Goal: Task Accomplishment & Management: Use online tool/utility

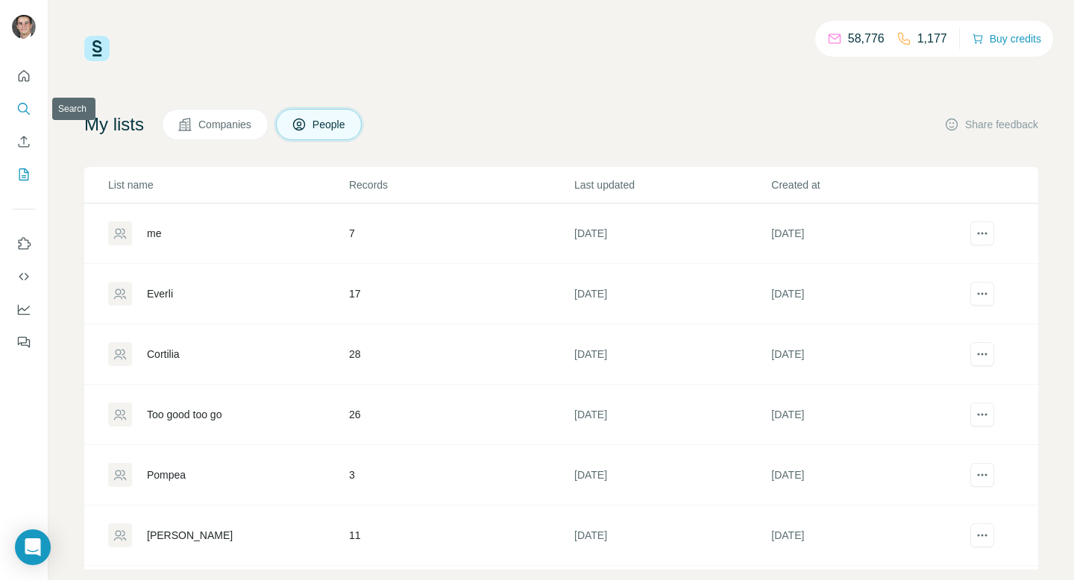
click at [25, 101] on button "Search" at bounding box center [24, 108] width 24 height 27
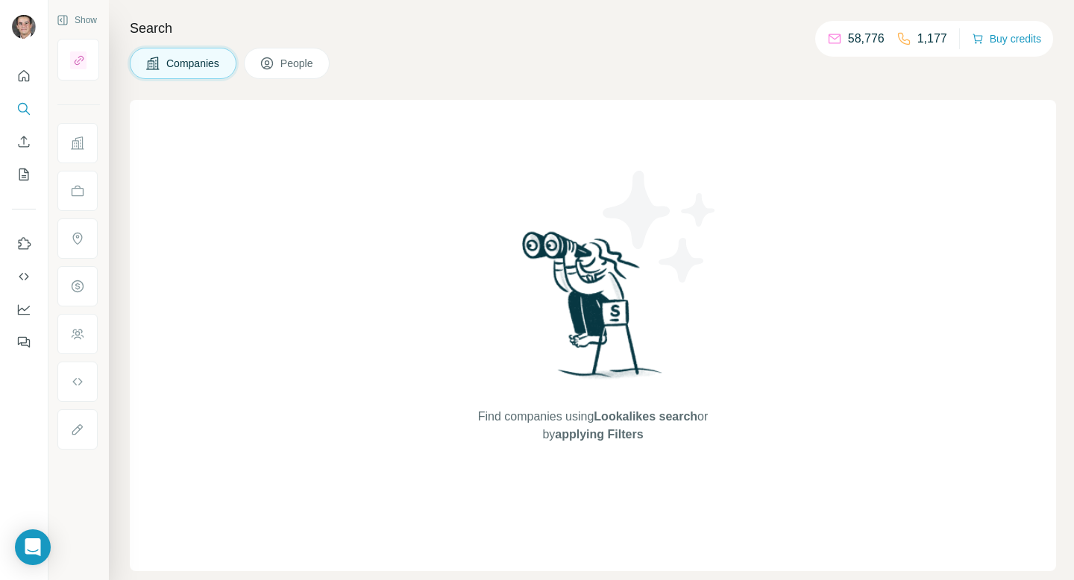
click at [303, 57] on span "People" at bounding box center [297, 63] width 34 height 15
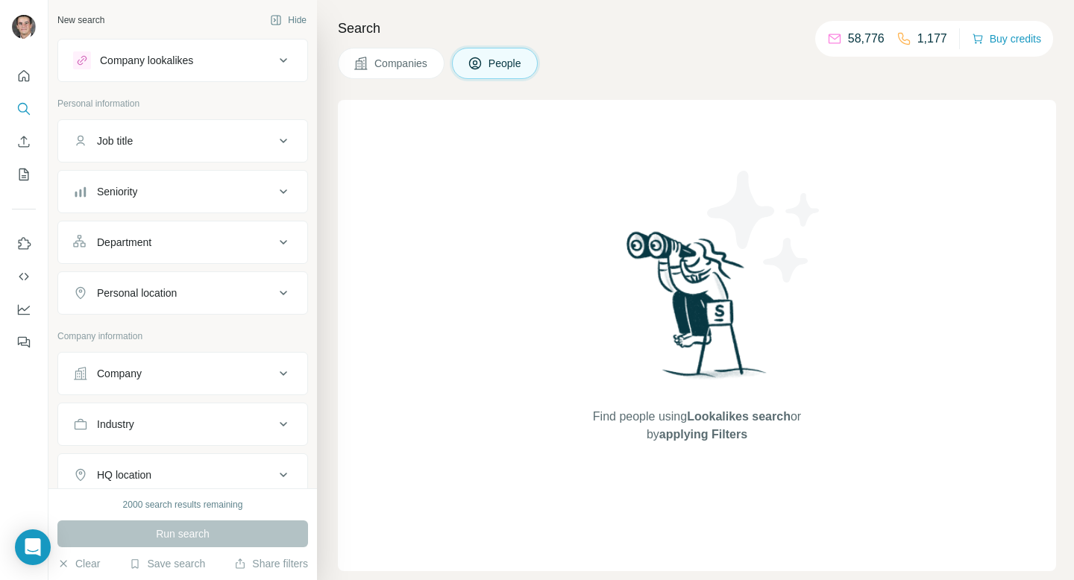
click at [145, 144] on div "Job title" at bounding box center [173, 140] width 201 height 15
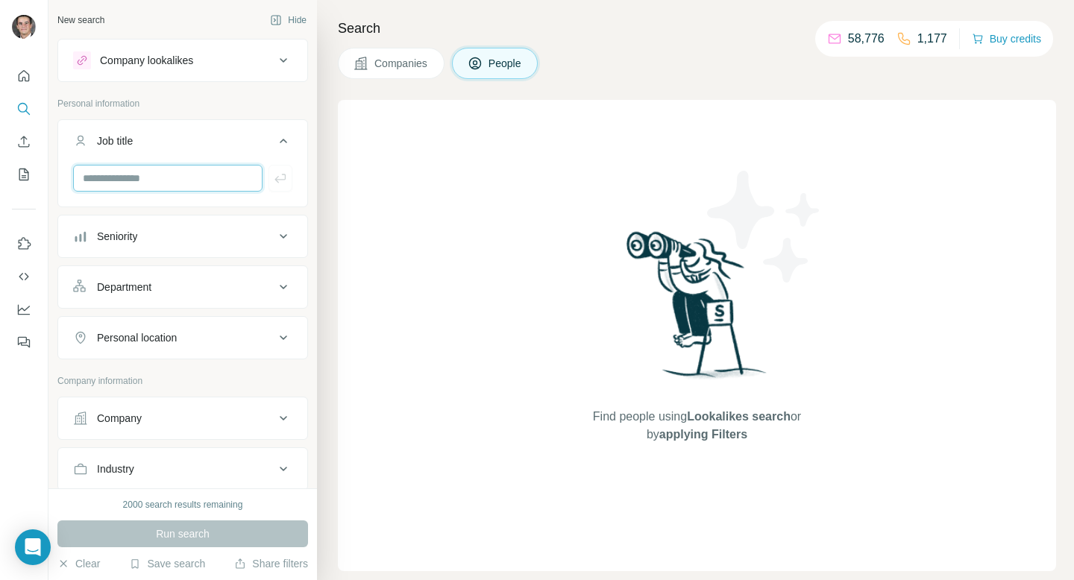
click at [149, 174] on input "text" at bounding box center [167, 178] width 189 height 27
click at [173, 145] on div "Job title" at bounding box center [173, 140] width 201 height 15
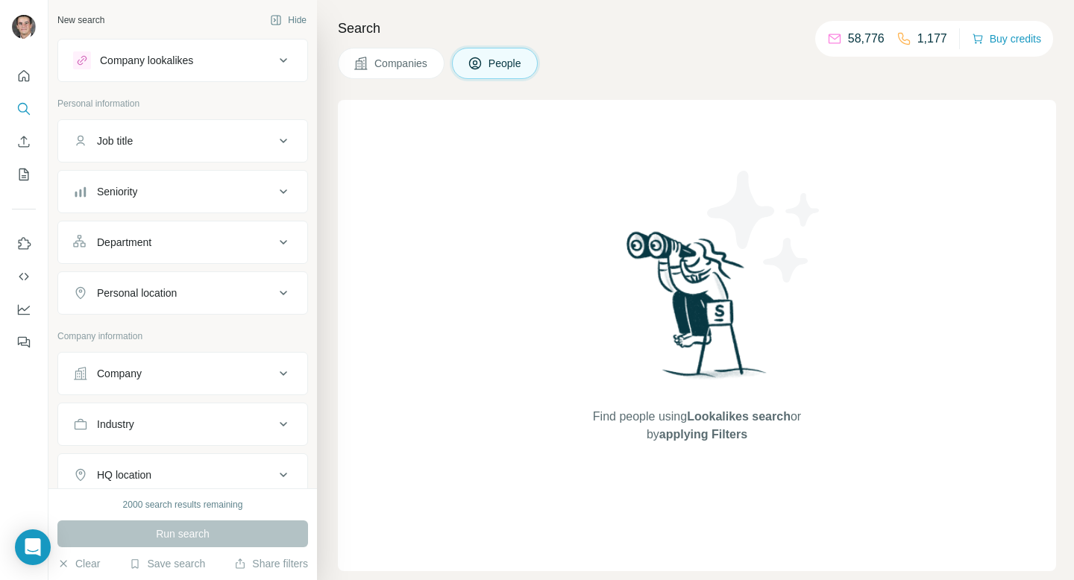
click at [173, 192] on div "Seniority" at bounding box center [173, 191] width 201 height 15
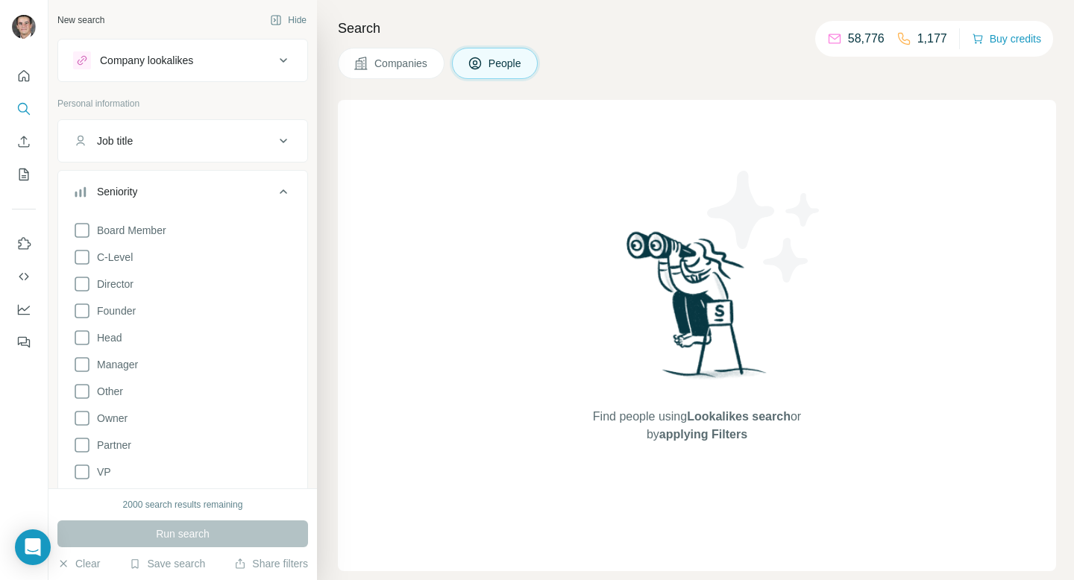
click at [173, 192] on div "Seniority" at bounding box center [173, 191] width 201 height 15
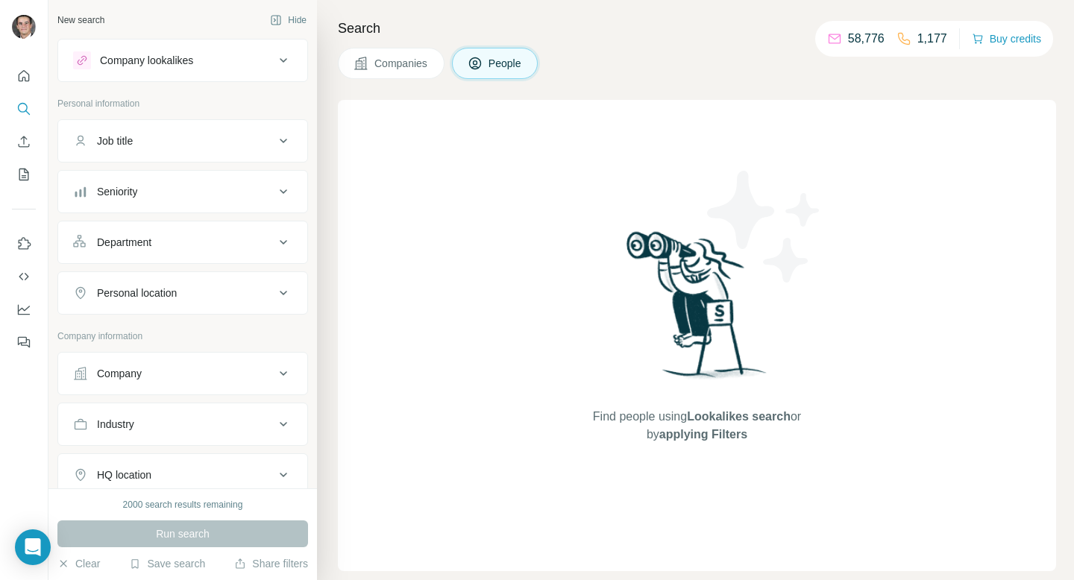
click at [171, 246] on div "Department" at bounding box center [173, 242] width 201 height 15
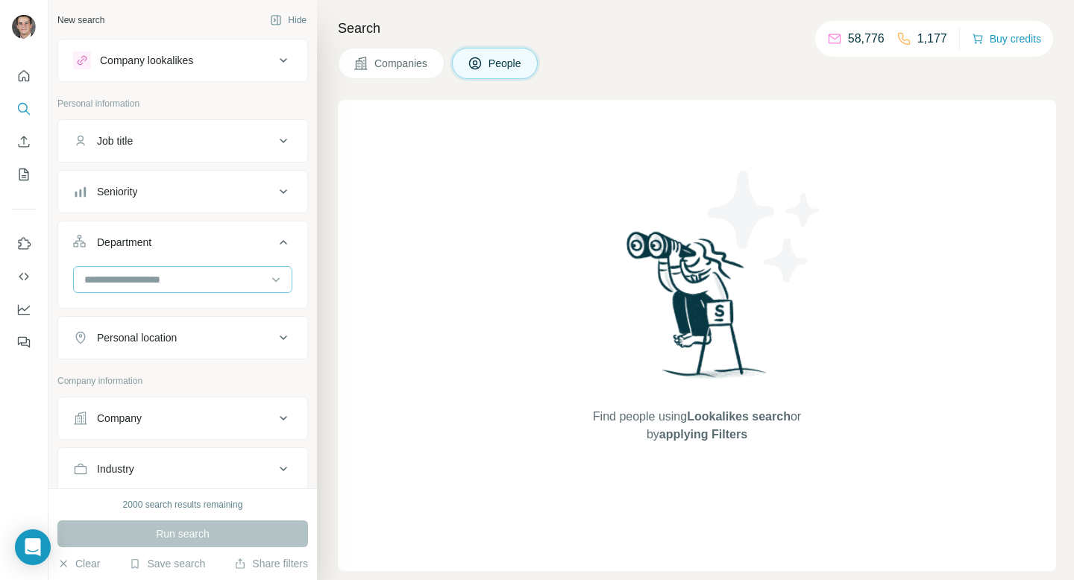
click at [167, 289] on div at bounding box center [175, 279] width 184 height 25
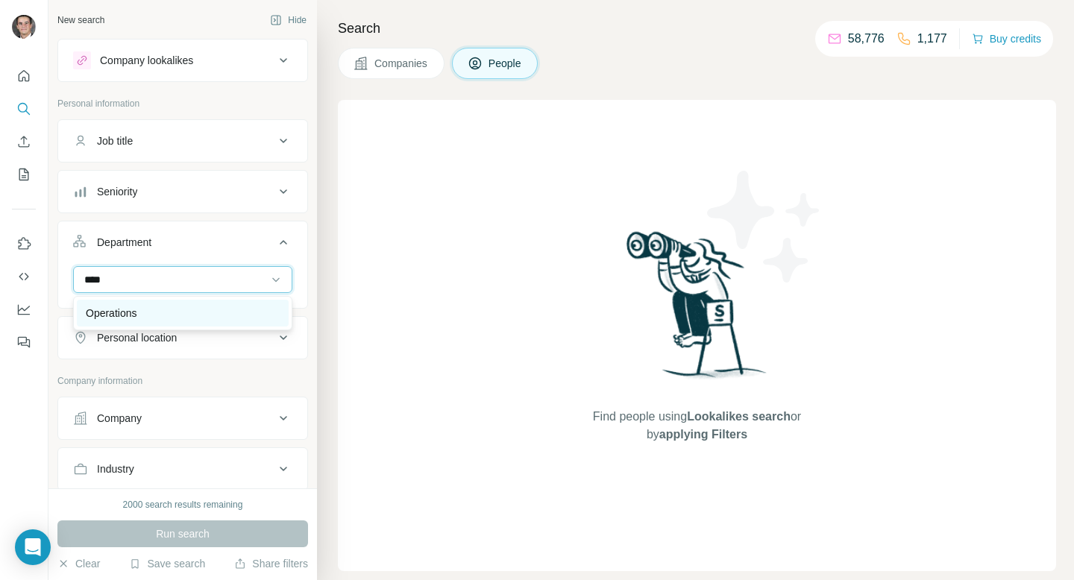
type input "****"
click at [146, 314] on div "Operations" at bounding box center [183, 313] width 194 height 15
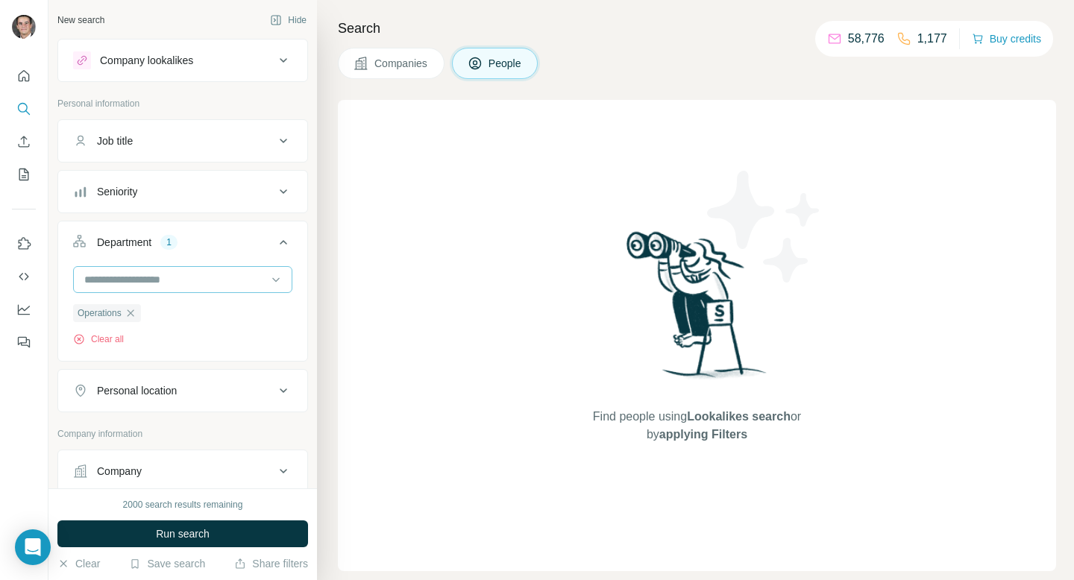
click at [151, 283] on input at bounding box center [175, 279] width 184 height 16
type input "*"
click at [233, 243] on div "Department 1" at bounding box center [173, 242] width 201 height 15
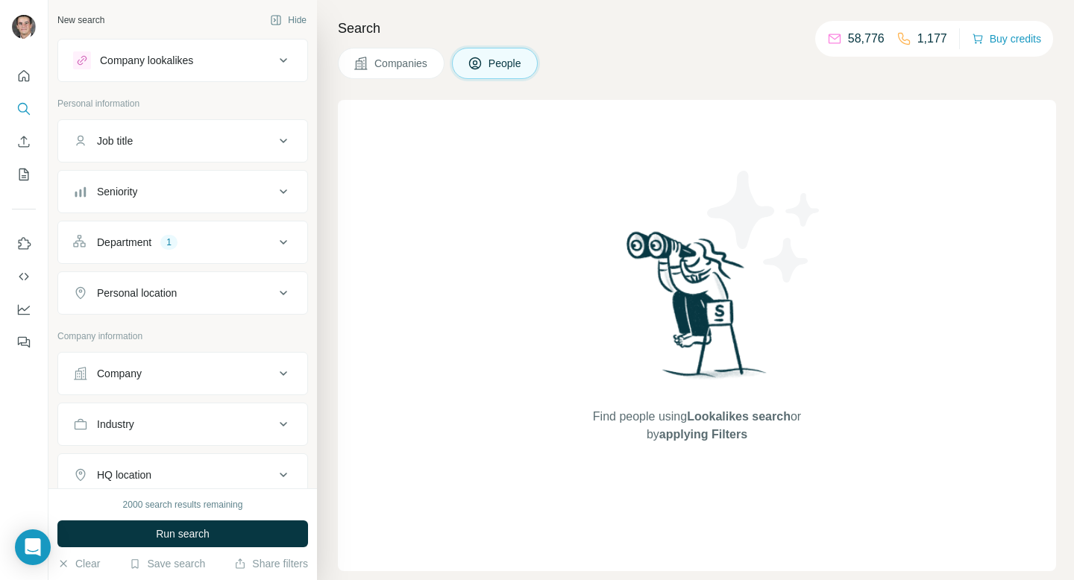
click at [233, 243] on div "Department 1" at bounding box center [173, 242] width 201 height 15
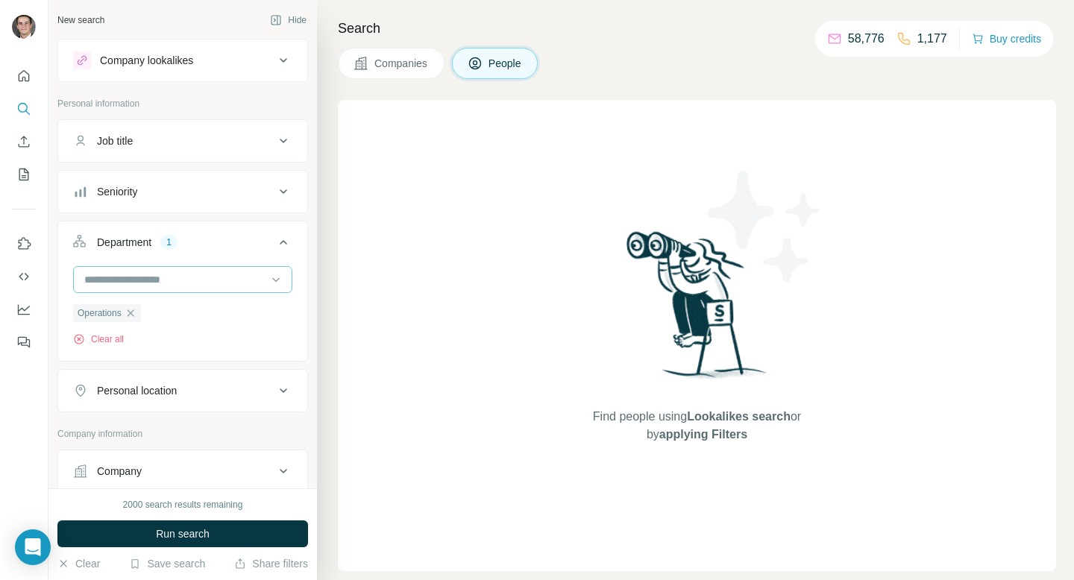
click at [204, 283] on input at bounding box center [175, 279] width 184 height 16
type input "*"
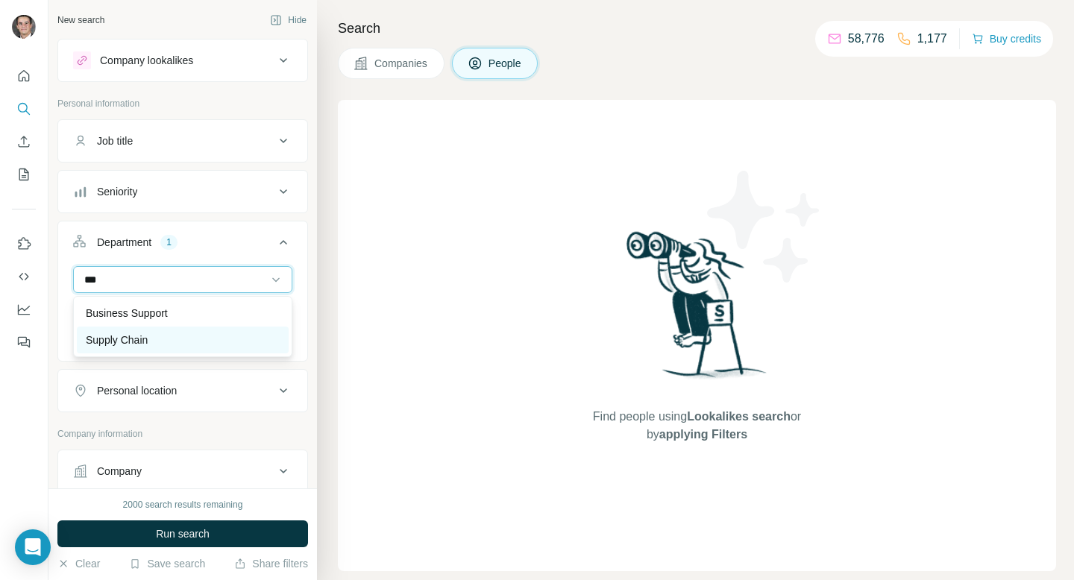
type input "***"
click at [182, 333] on div "Supply Chain" at bounding box center [183, 340] width 194 height 15
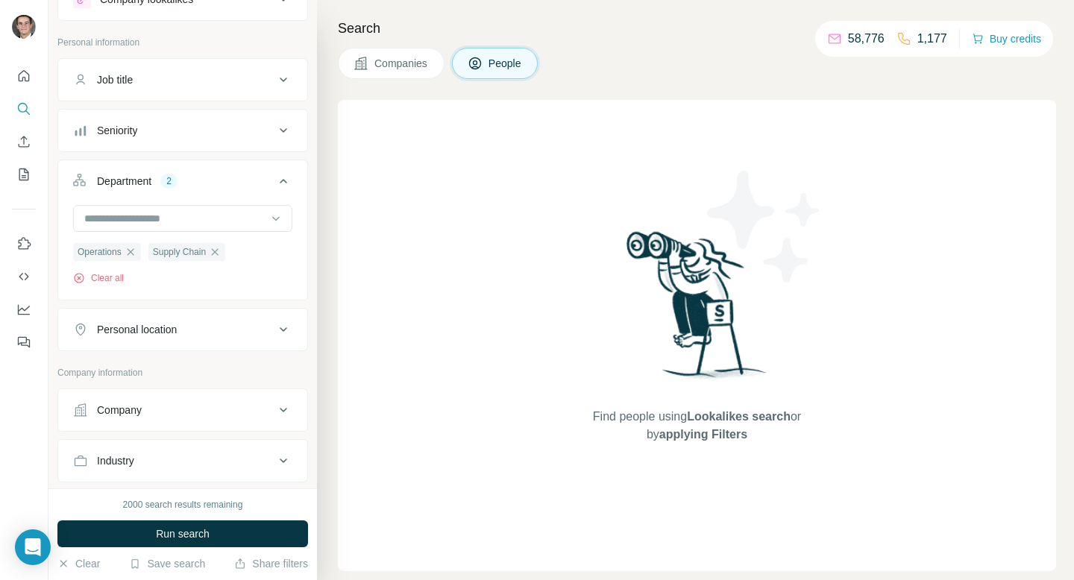
scroll to position [77, 0]
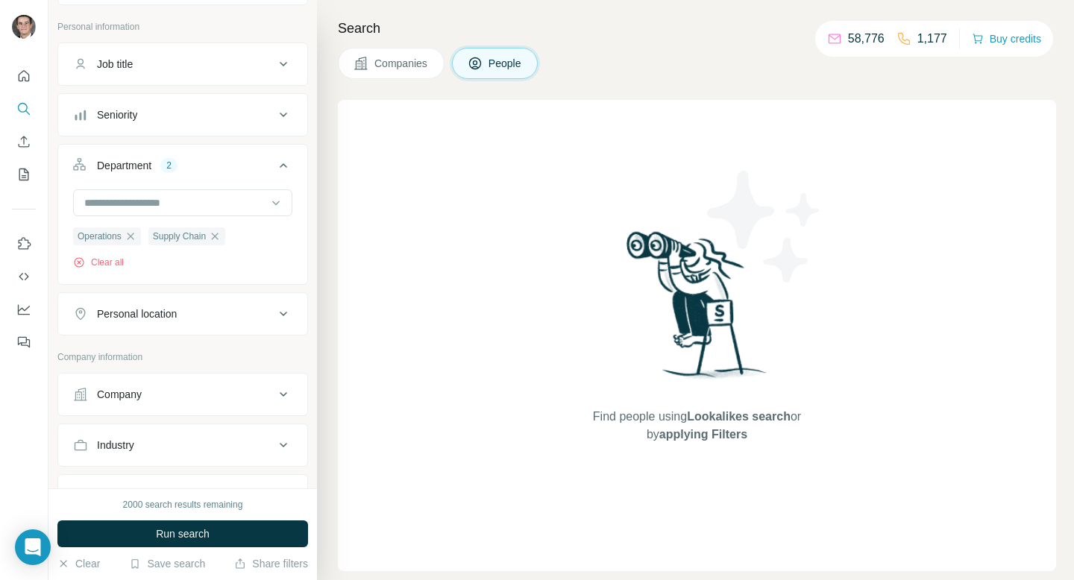
click at [154, 401] on div "Company" at bounding box center [173, 394] width 201 height 15
click at [169, 465] on input "text" at bounding box center [182, 460] width 219 height 27
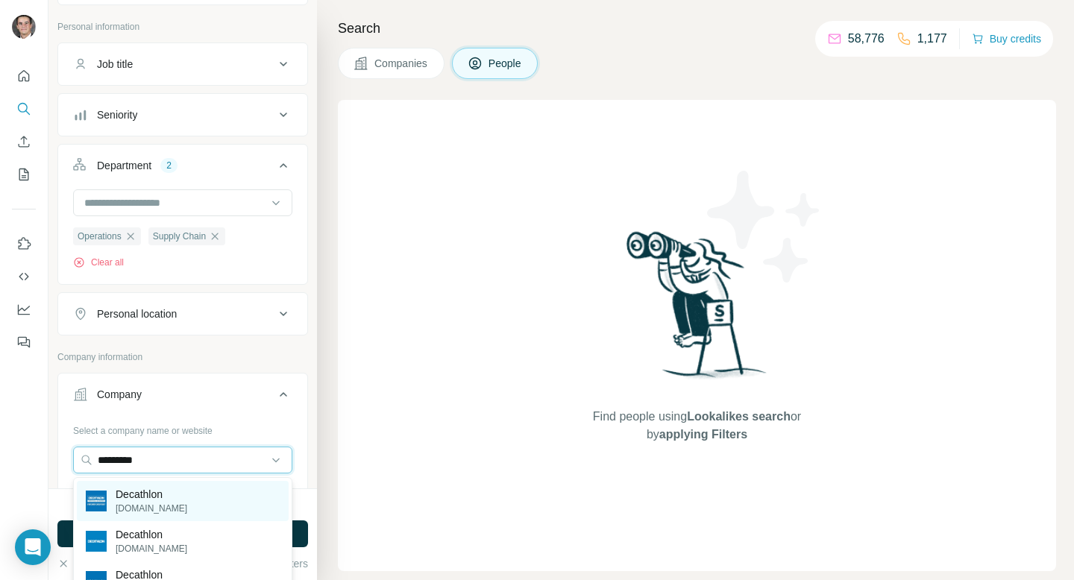
type input "*********"
click at [177, 505] on div "Decathlon decathlon.in" at bounding box center [183, 501] width 212 height 40
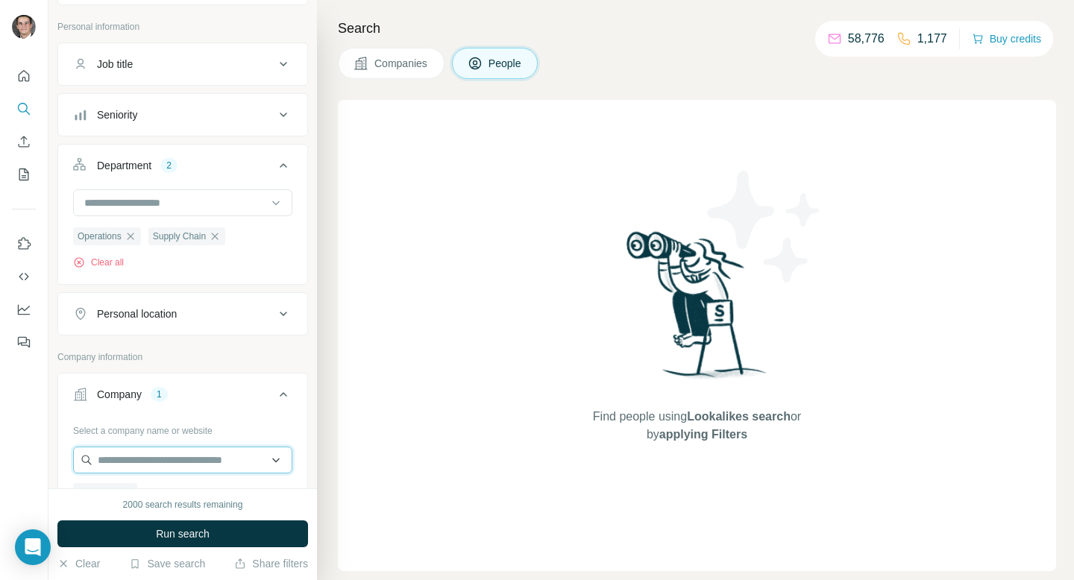
click at [189, 465] on input "text" at bounding box center [182, 460] width 219 height 27
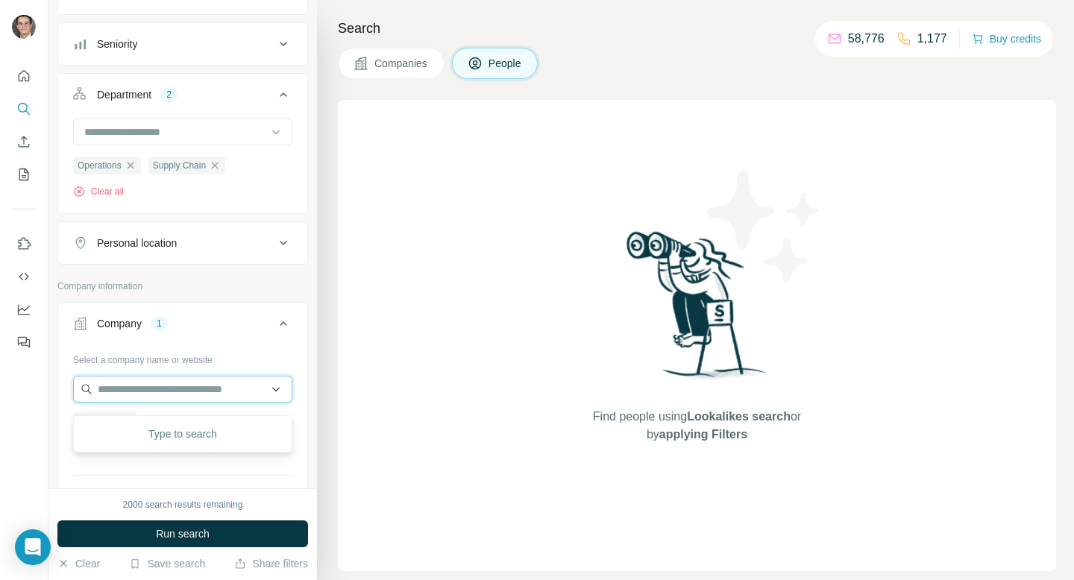
scroll to position [156, 0]
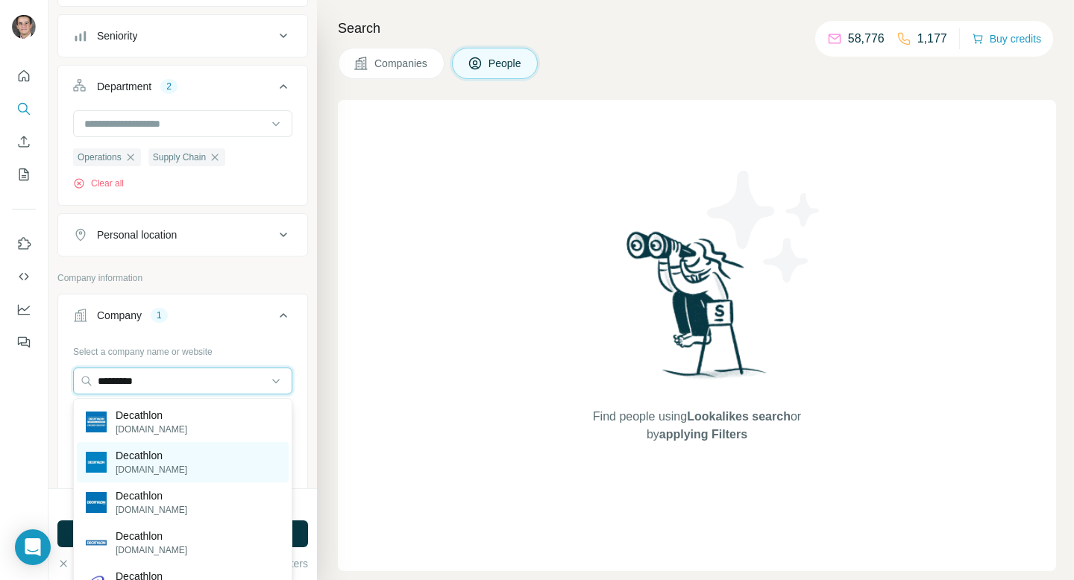
type input "*********"
click at [191, 478] on div "Decathlon decathlon.be" at bounding box center [183, 462] width 212 height 40
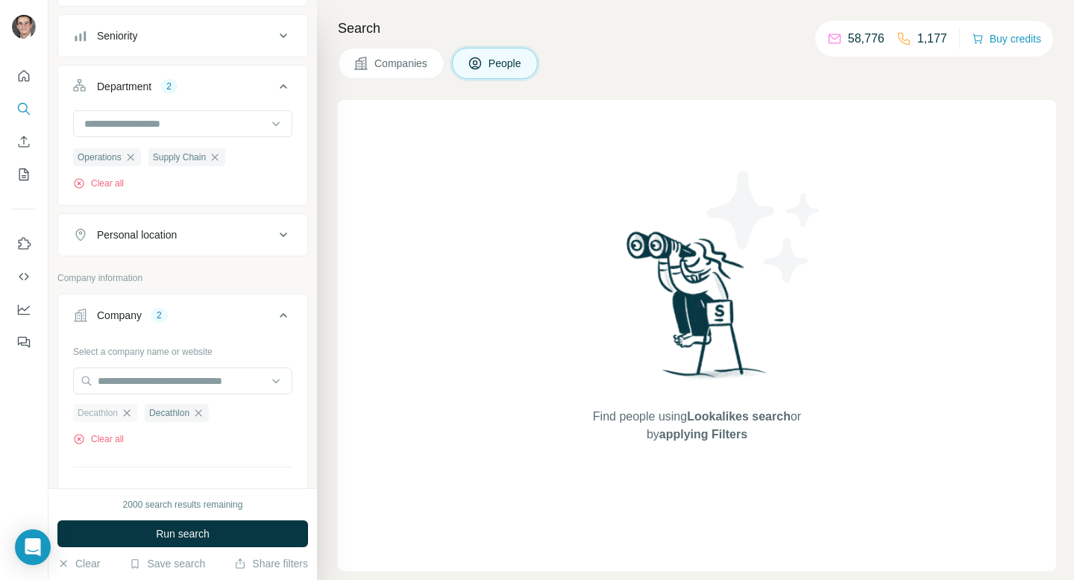
click at [128, 415] on icon "button" at bounding box center [127, 412] width 7 height 7
click at [142, 383] on input "text" at bounding box center [182, 381] width 219 height 27
click at [180, 368] on input "text" at bounding box center [182, 381] width 219 height 27
click at [195, 327] on button "Company 1" at bounding box center [182, 319] width 249 height 42
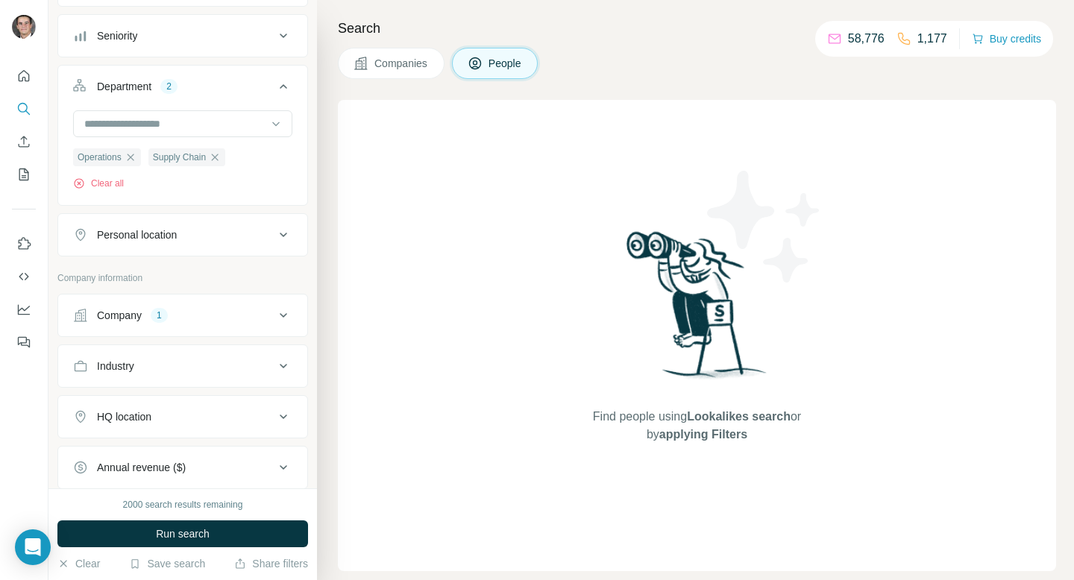
click at [180, 301] on button "Company 1" at bounding box center [182, 316] width 249 height 36
click at [133, 410] on icon "button" at bounding box center [127, 413] width 12 height 12
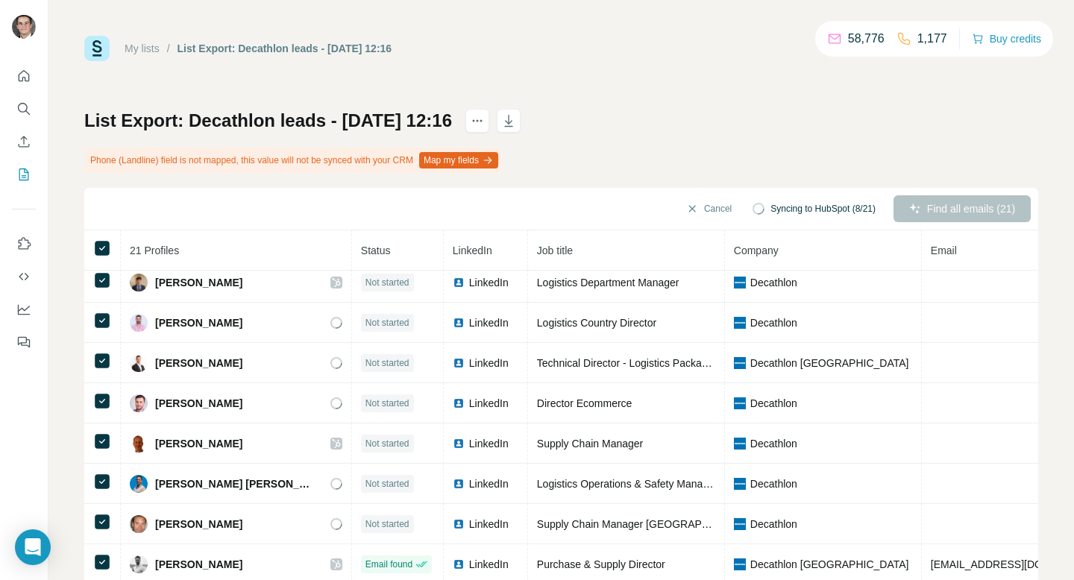
scroll to position [11, 0]
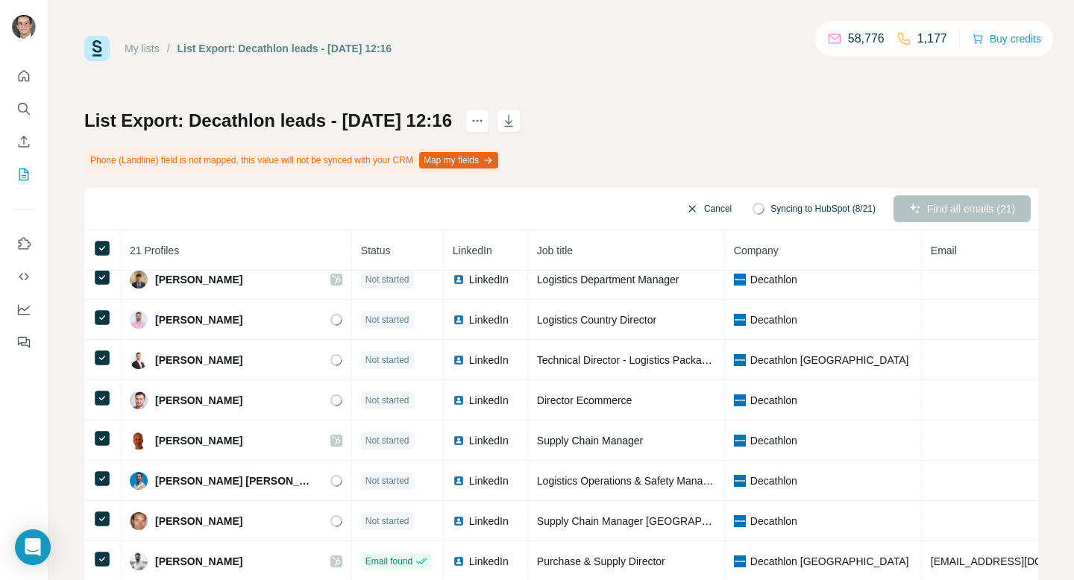
click at [704, 209] on button "Cancel" at bounding box center [709, 208] width 66 height 27
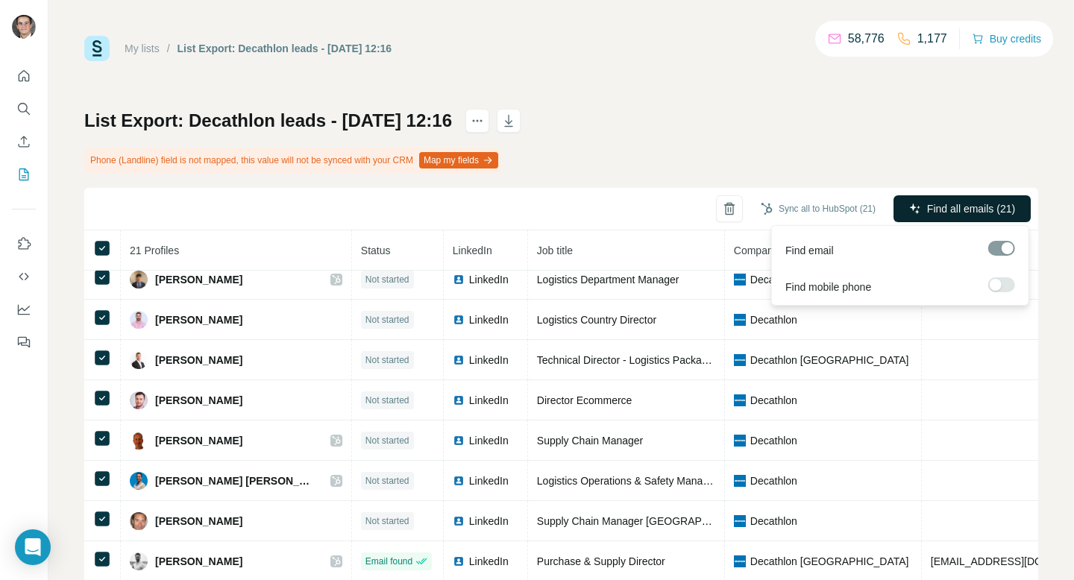
click at [966, 210] on span "Find all emails (21)" at bounding box center [971, 208] width 88 height 15
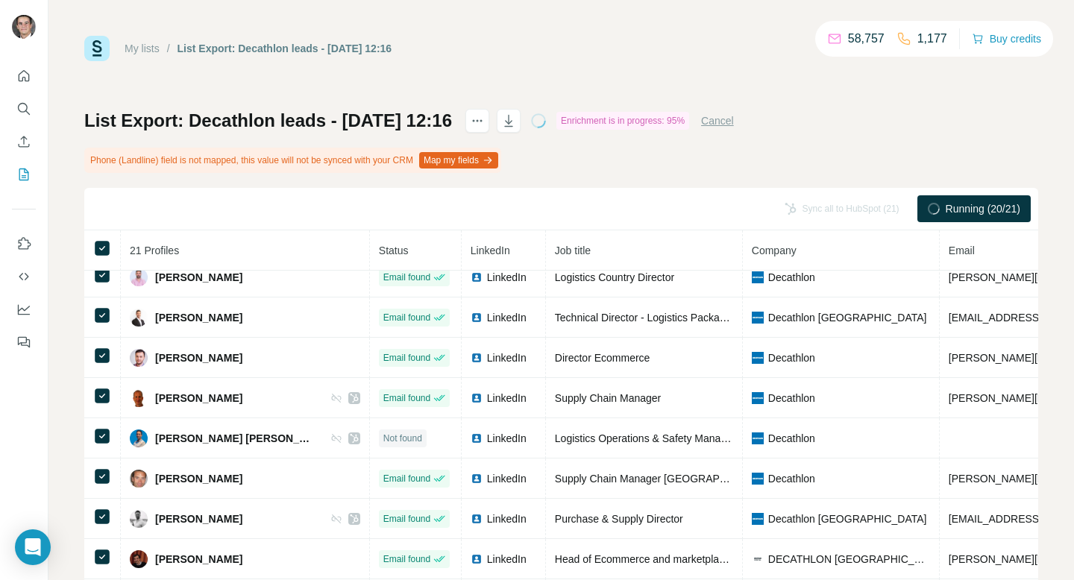
scroll to position [0, 0]
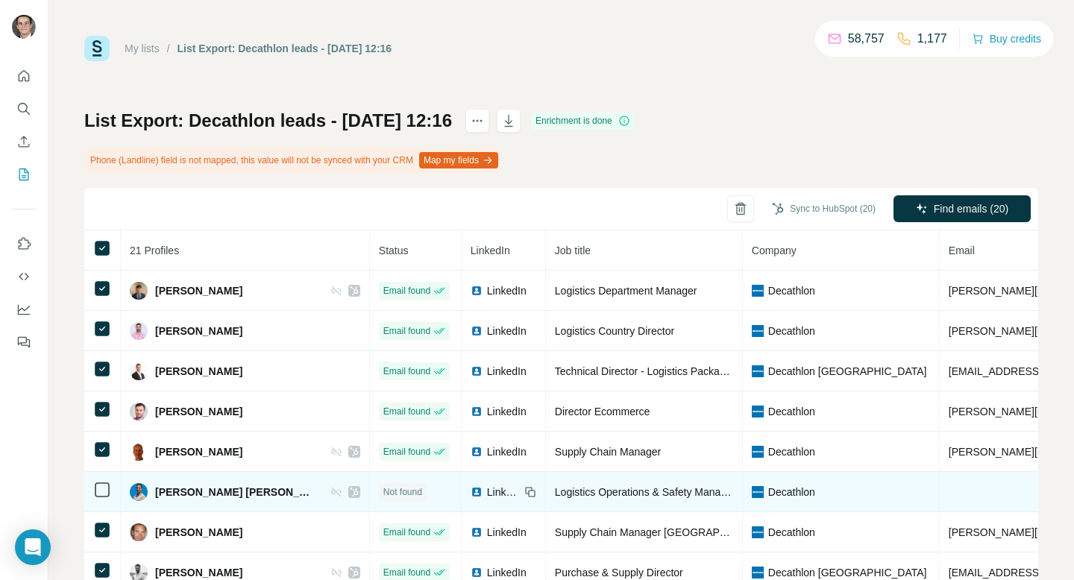
click at [350, 493] on icon at bounding box center [354, 492] width 9 height 12
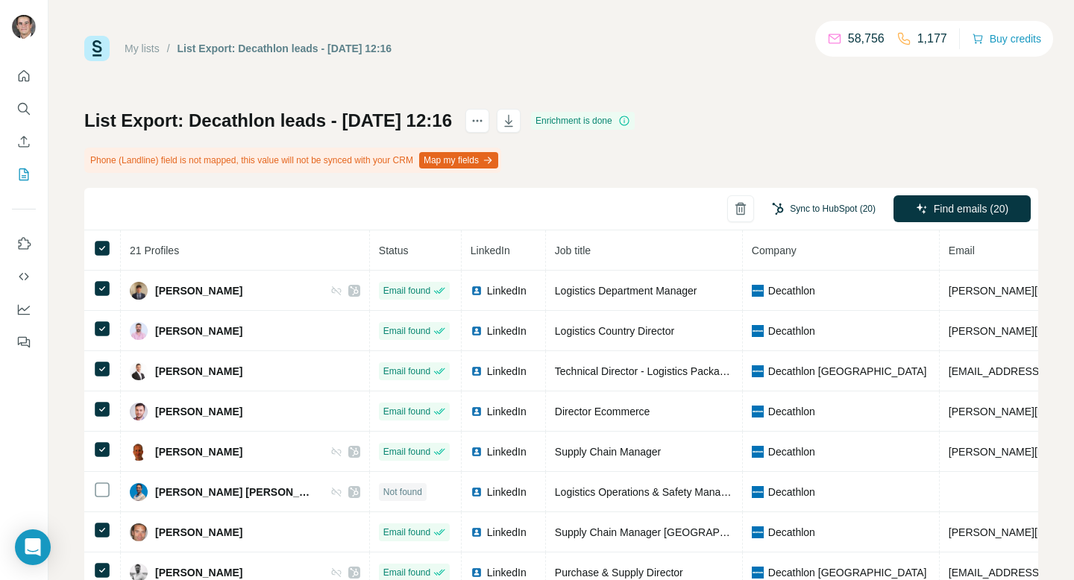
click at [843, 215] on button "Sync to HubSpot (20)" at bounding box center [823, 209] width 125 height 22
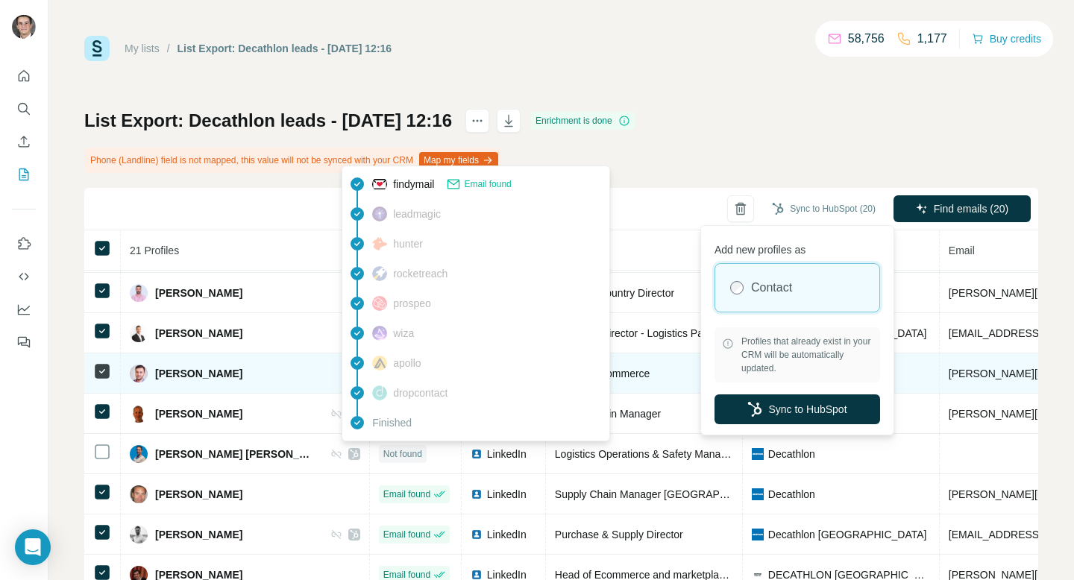
scroll to position [43, 0]
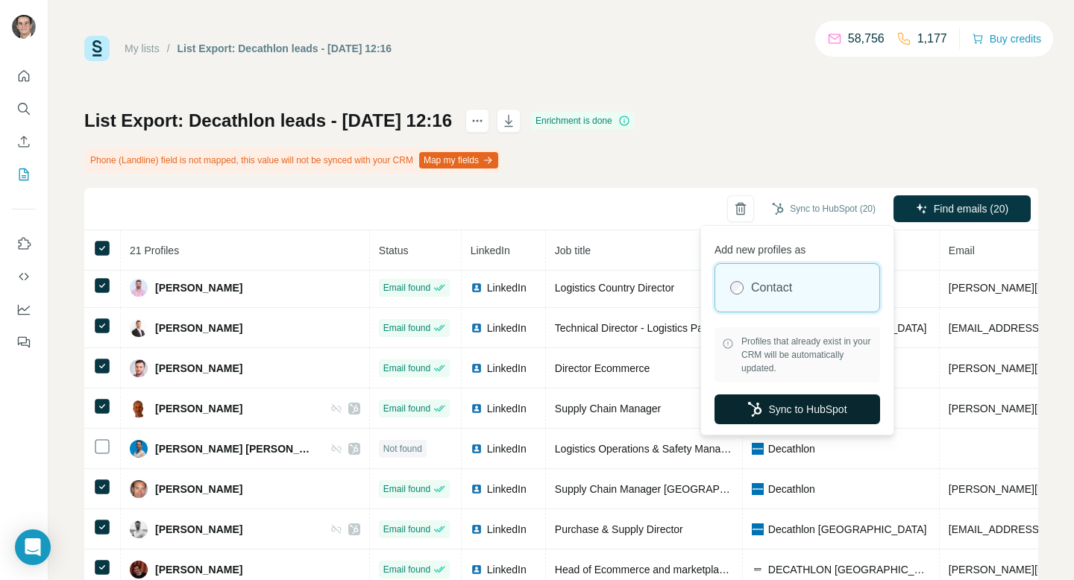
click at [796, 403] on button "Sync to HubSpot" at bounding box center [797, 409] width 166 height 30
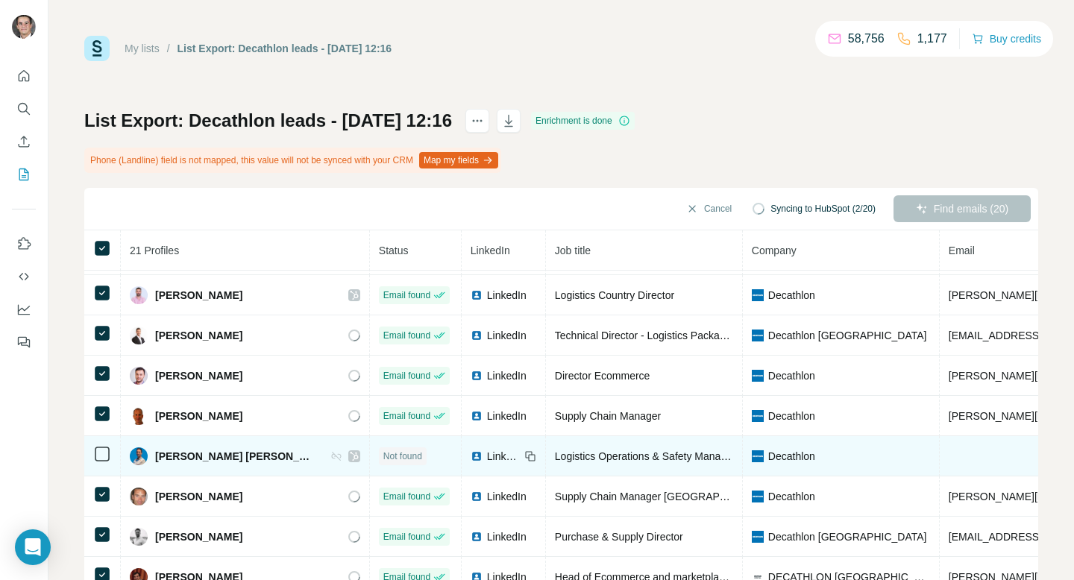
scroll to position [45, 0]
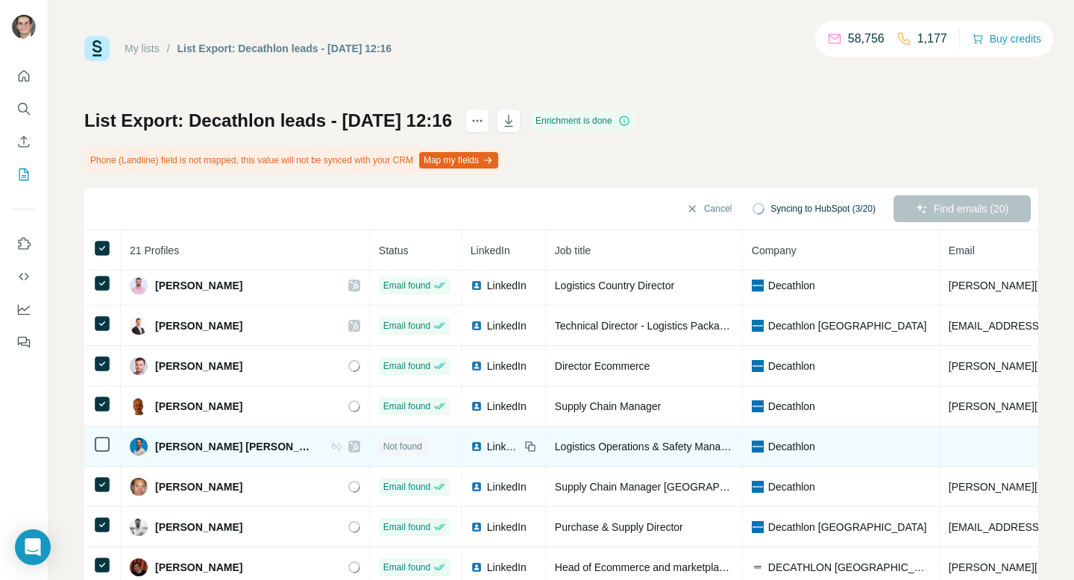
click at [350, 446] on icon at bounding box center [354, 447] width 9 height 12
